Goal: Navigation & Orientation: Find specific page/section

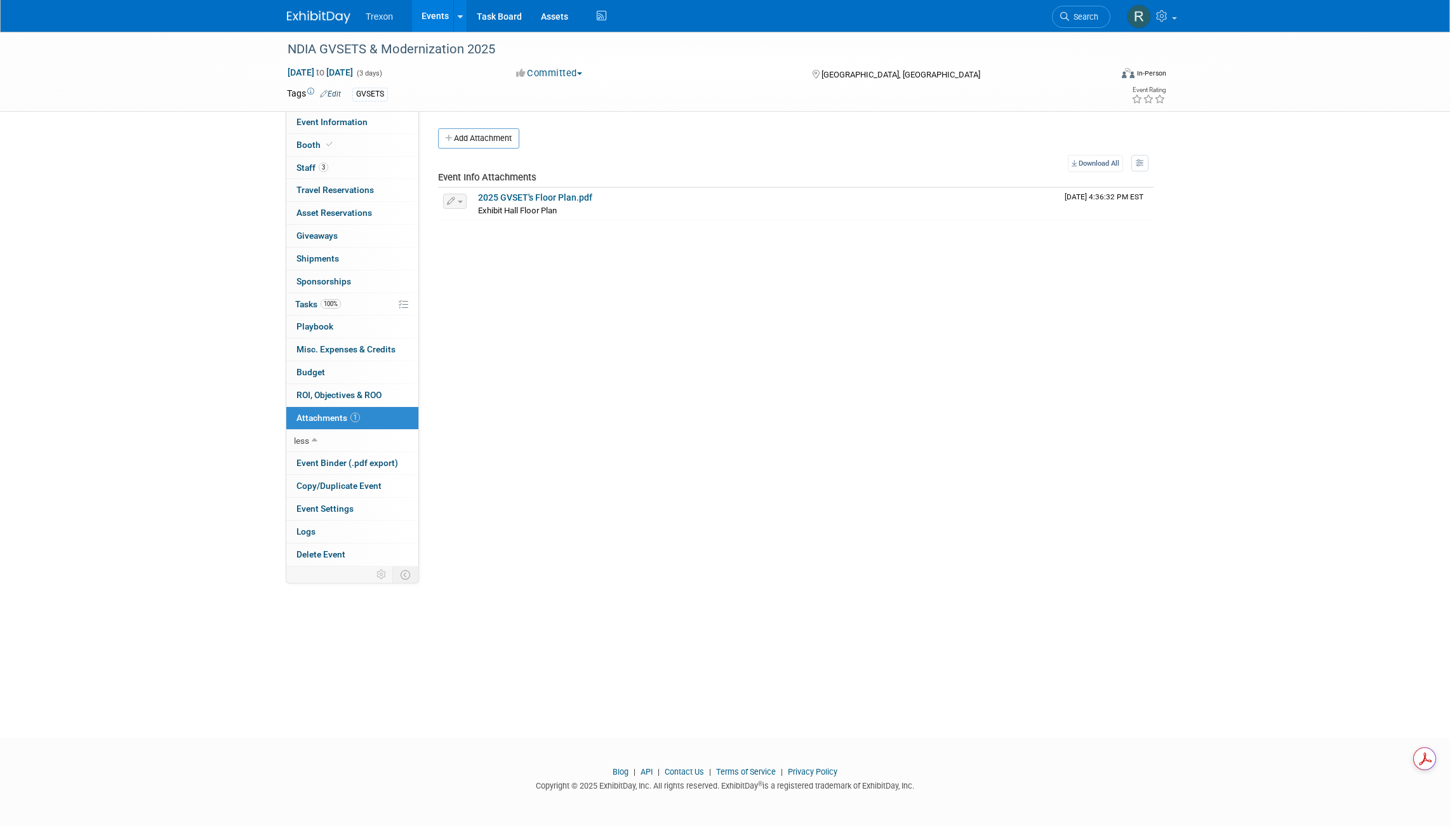
click at [447, 14] on link "Events" at bounding box center [435, 16] width 46 height 32
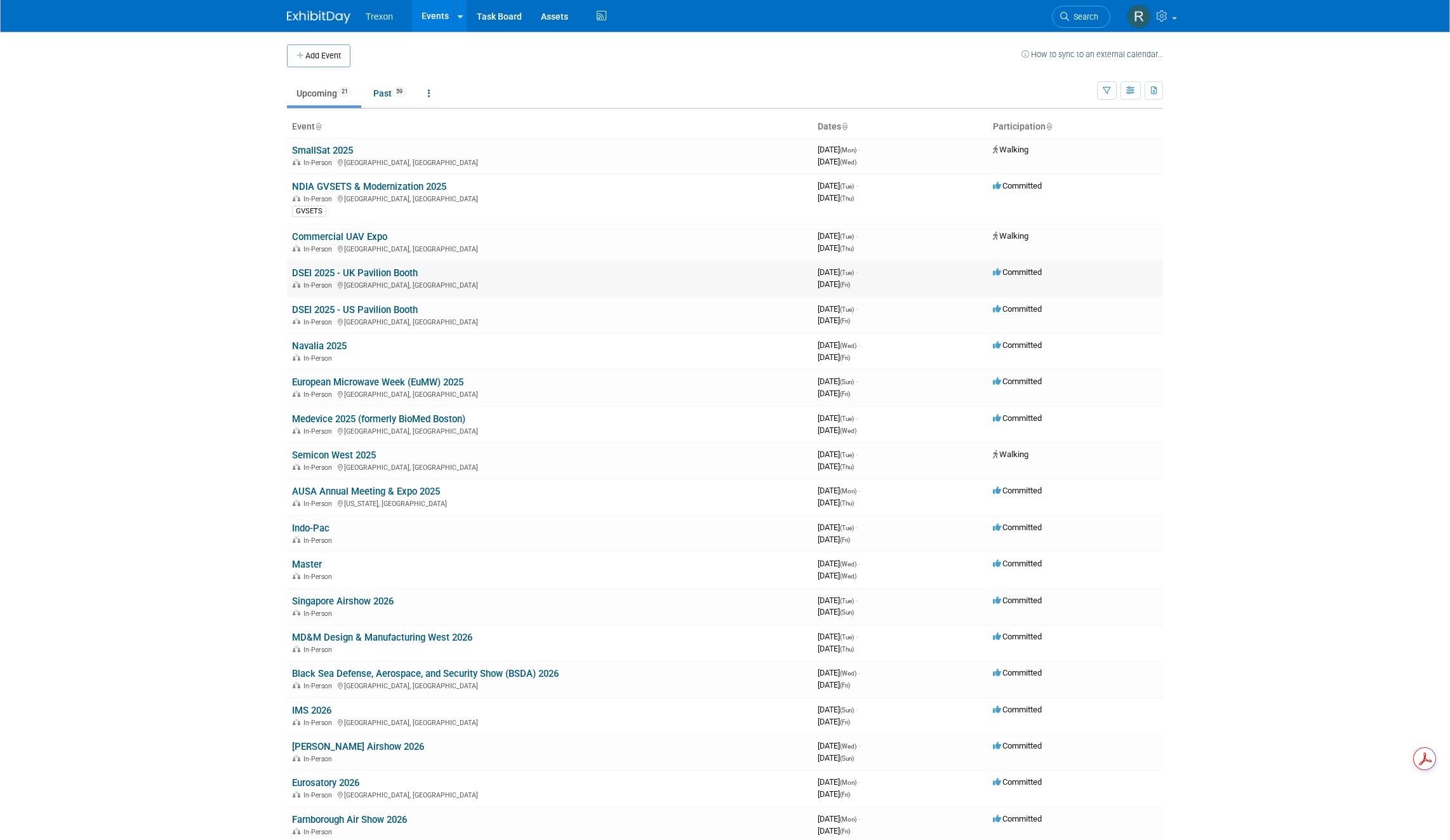
click at [383, 275] on link "DSEI 2025 - UK Pavilion Booth" at bounding box center [355, 273] width 126 height 11
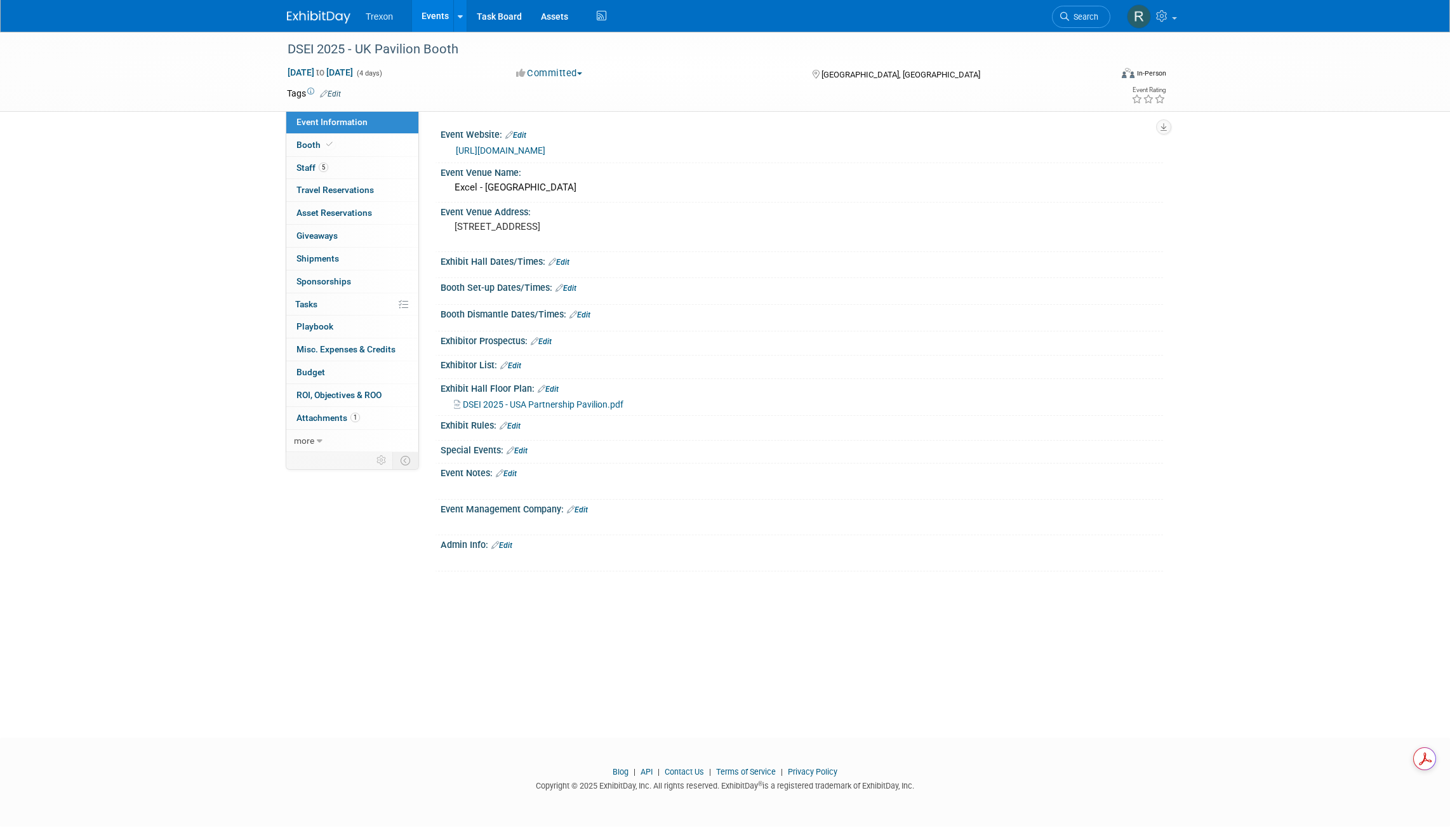
click at [435, 22] on link "Events" at bounding box center [435, 16] width 46 height 32
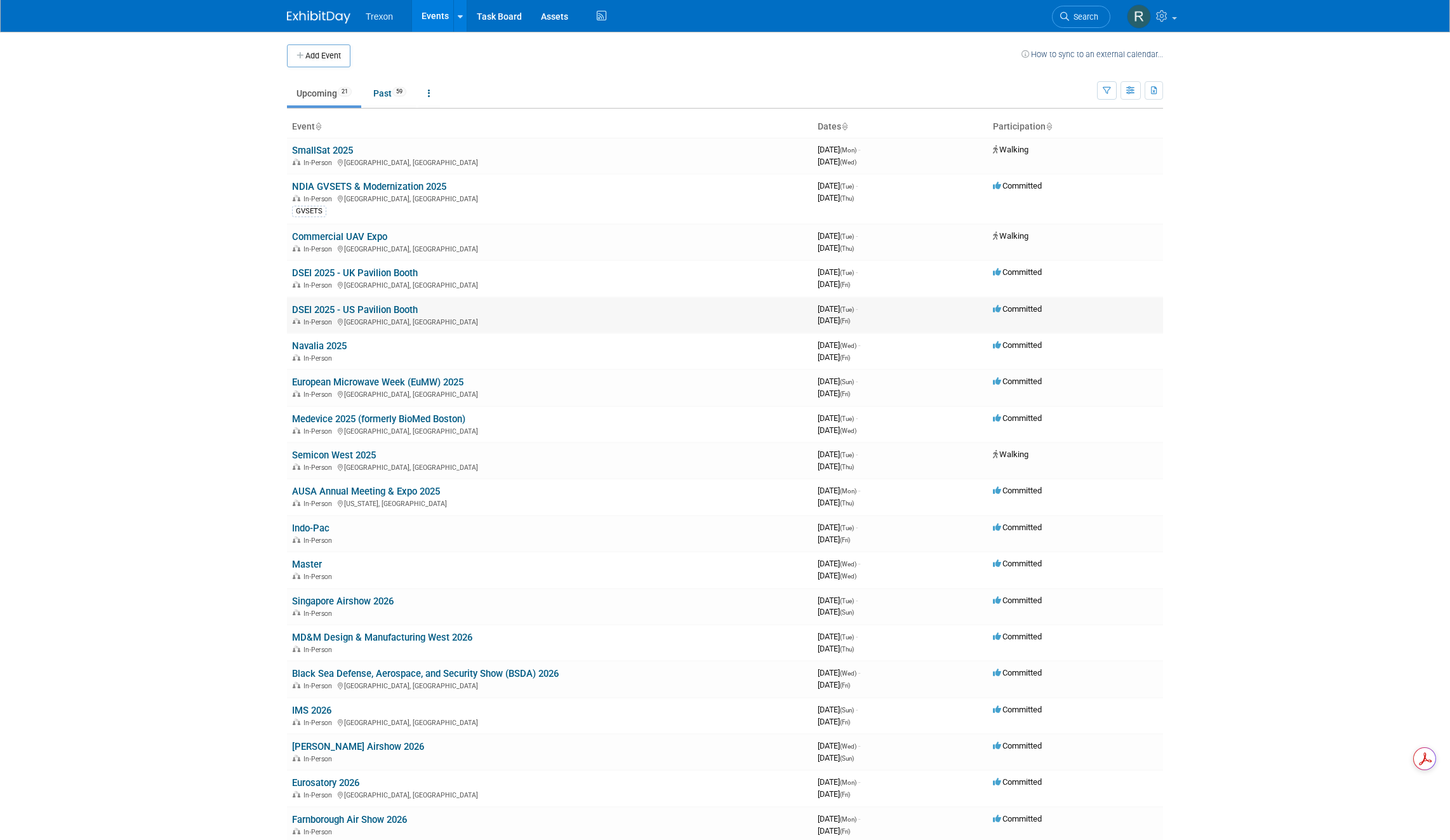
click at [361, 308] on link "DSEI 2025 - US Pavilion Booth" at bounding box center [355, 310] width 126 height 11
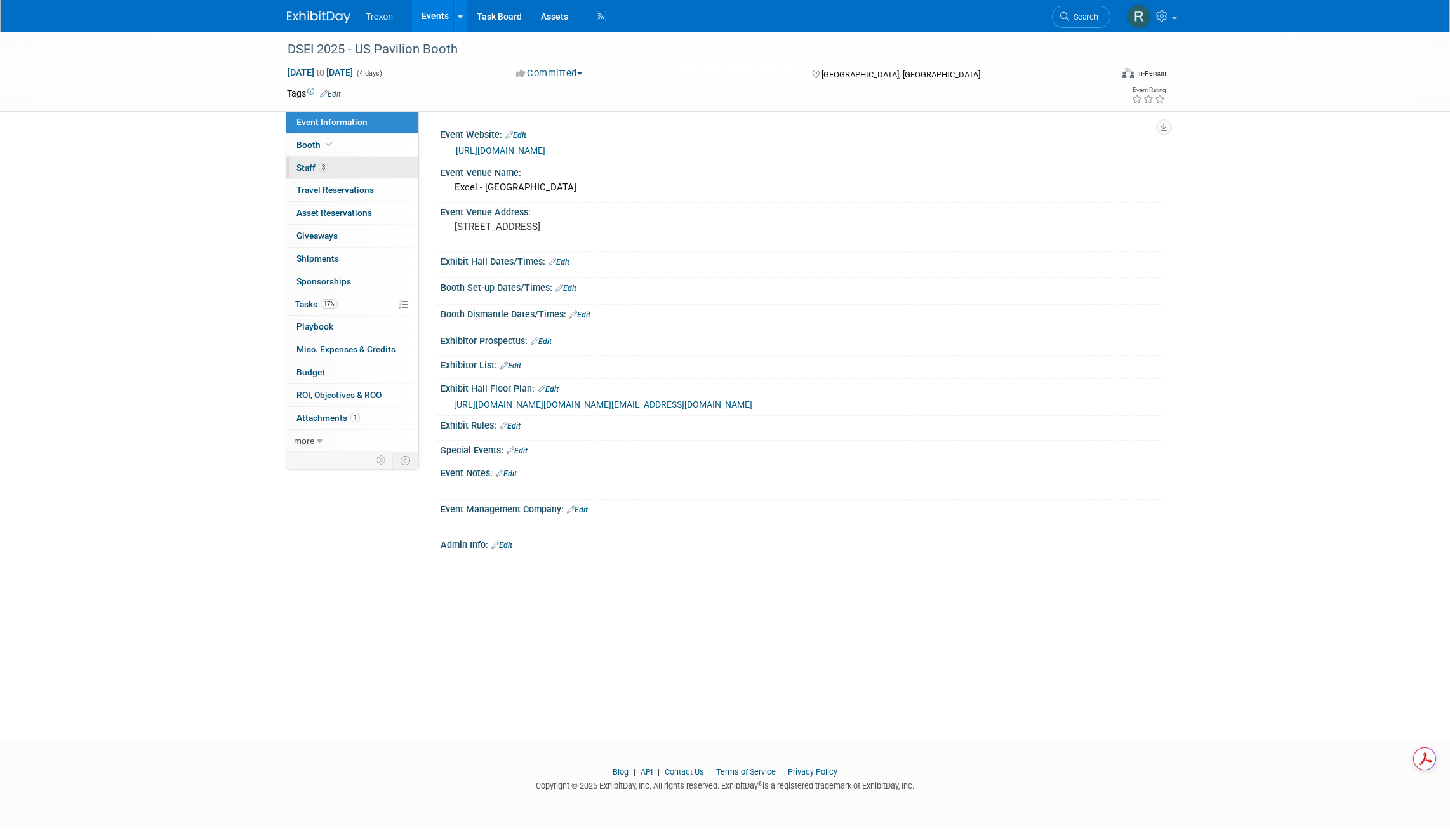
click at [314, 160] on link "3 Staff 3" at bounding box center [352, 167] width 132 height 22
